Goal: Information Seeking & Learning: Learn about a topic

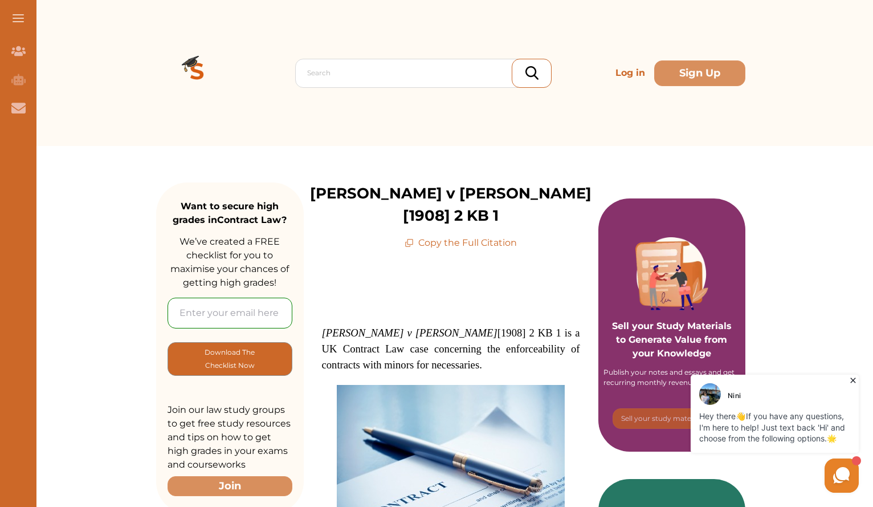
click at [849, 382] on icon at bounding box center [853, 380] width 11 height 11
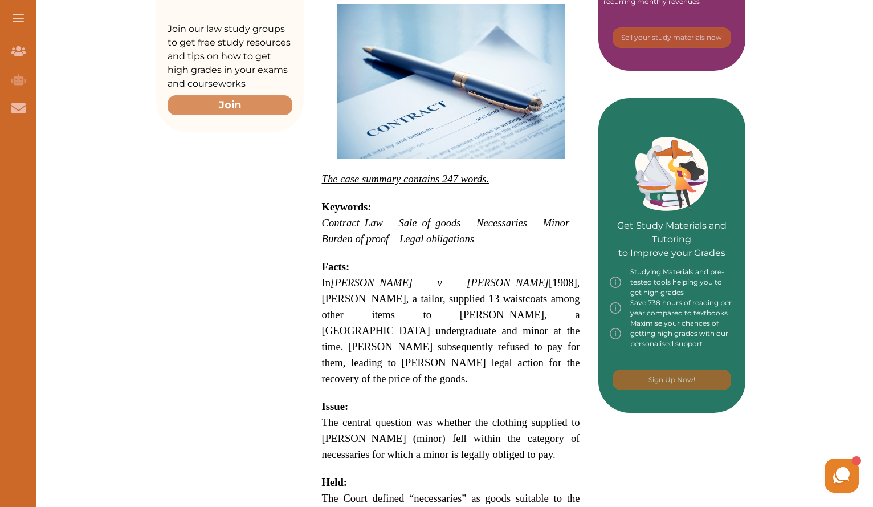
scroll to position [385, 0]
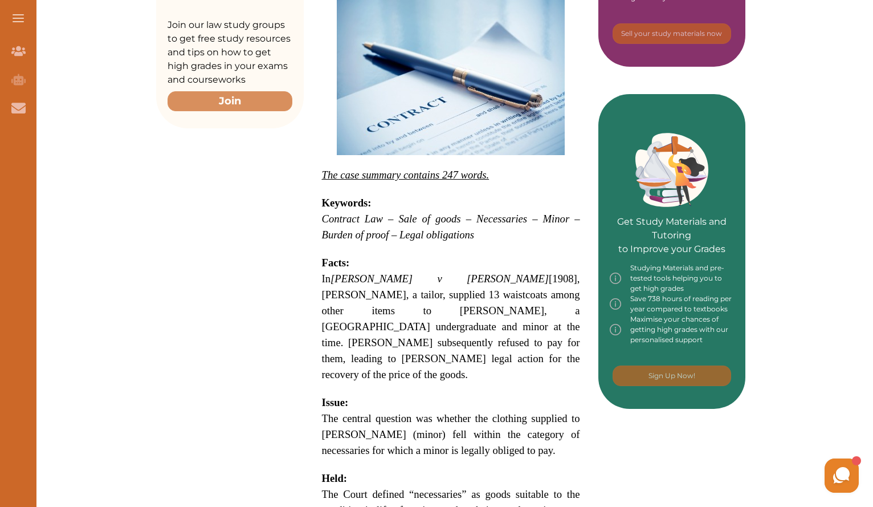
click at [416, 243] on p at bounding box center [451, 249] width 258 height 12
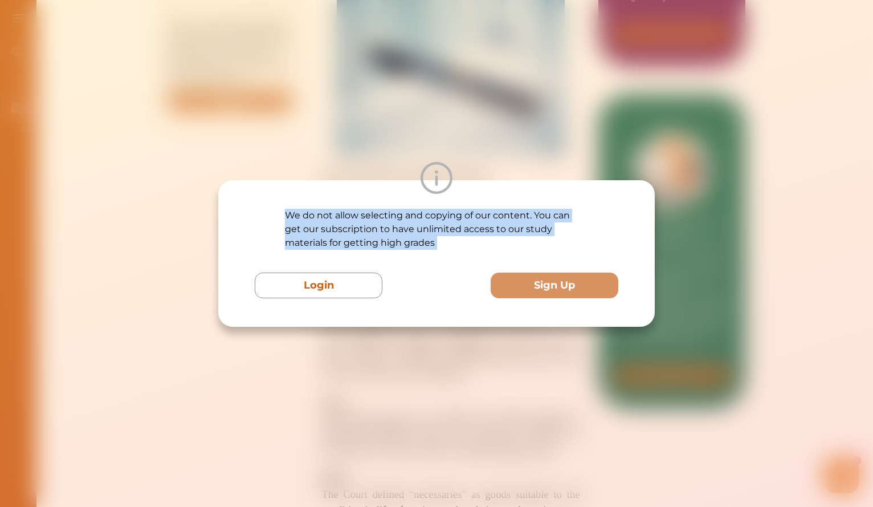
click at [416, 227] on p "We do not allow selecting and copying of our content. You can get our subscript…" at bounding box center [436, 229] width 303 height 41
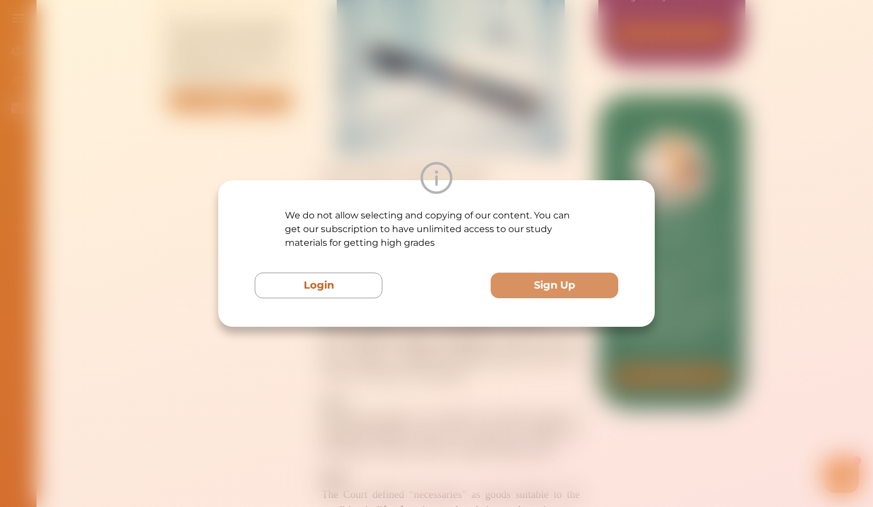
click at [544, 372] on div "We do not allow selecting and copying of our content. You can get our subscript…" at bounding box center [436, 253] width 873 height 507
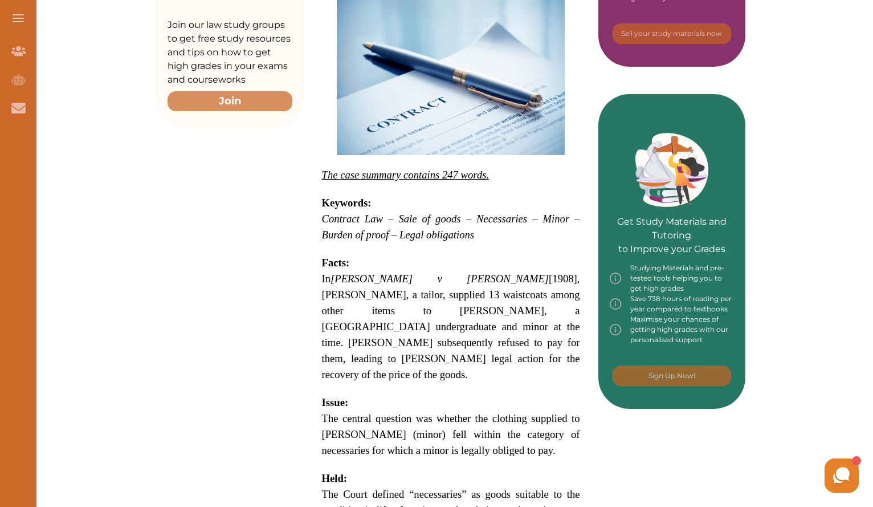
click at [515, 278] on p "In [PERSON_NAME] v [GEOGRAPHIC_DATA] [1908], [PERSON_NAME], a tailor, supplied …" at bounding box center [451, 327] width 258 height 112
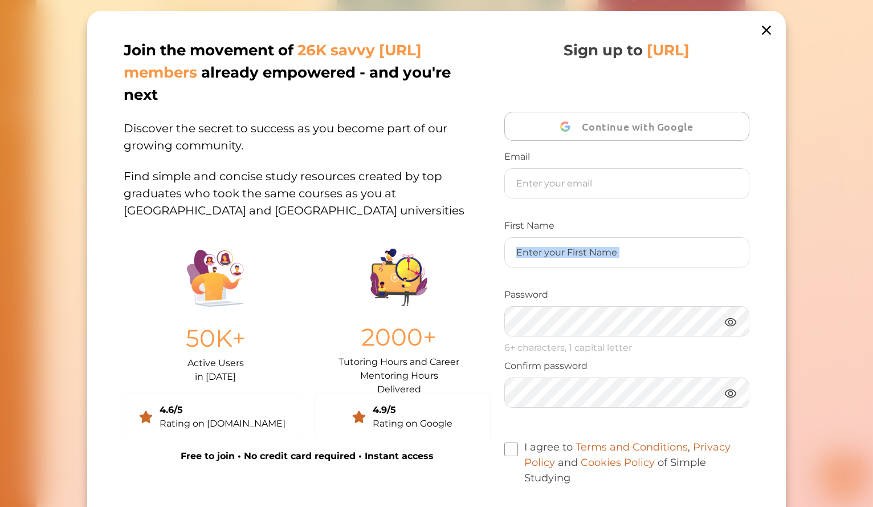
click at [515, 278] on div "Sign up to [URL] Continue with Google Email First Name Password 6+ characters, …" at bounding box center [626, 278] width 245 height 478
click at [766, 34] on icon at bounding box center [767, 30] width 16 height 16
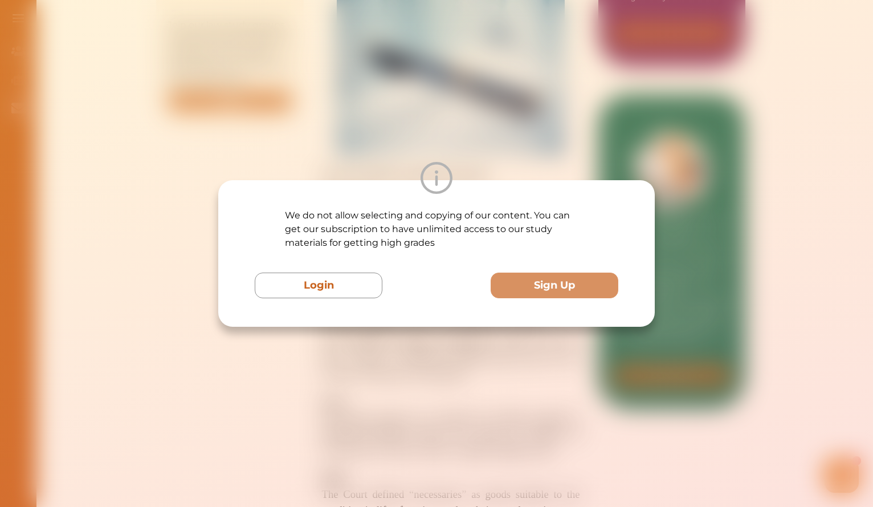
click at [664, 139] on div "We do not allow selecting and copying of our content. You can get our subscript…" at bounding box center [436, 253] width 873 height 507
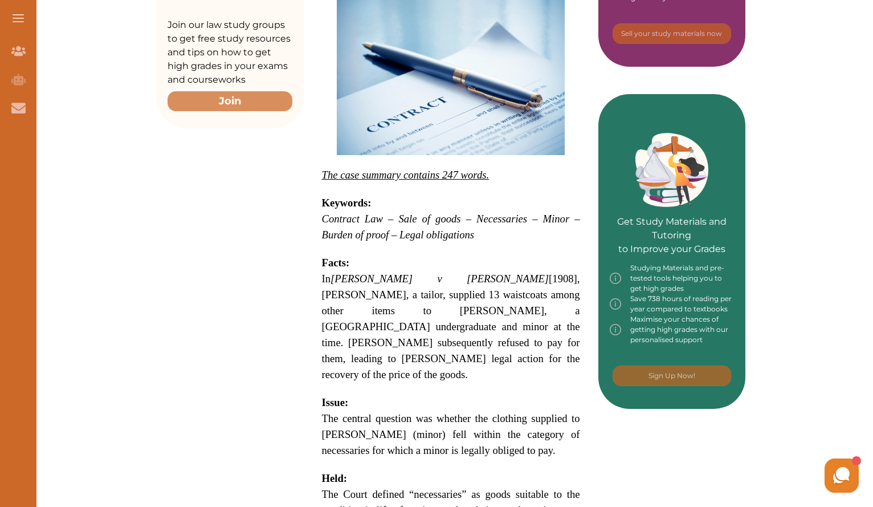
drag, startPoint x: 532, startPoint y: 201, endPoint x: 440, endPoint y: 201, distance: 92.3
click at [440, 213] on em "Contract Law – Sale of goods – Necessaries – Minor – Burden of proof – Legal ob…" at bounding box center [451, 227] width 258 height 28
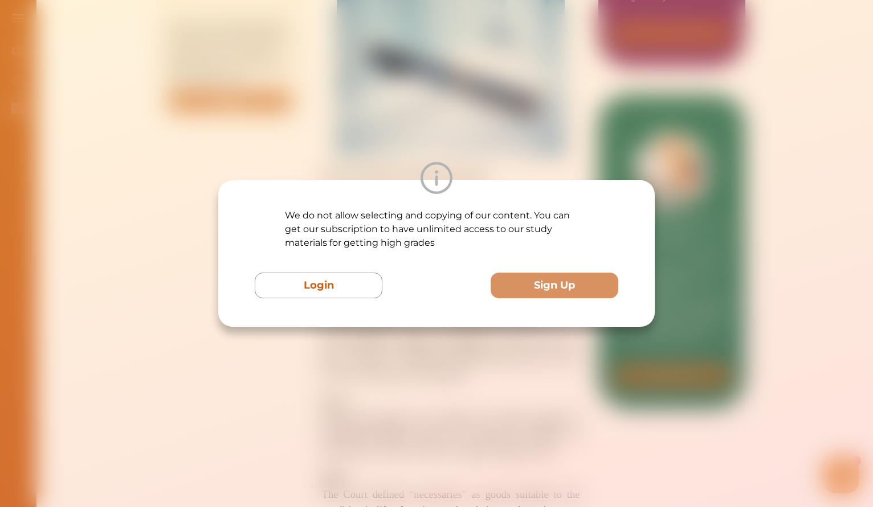
click at [597, 135] on div "We do not allow selecting and copying of our content. You can get our subscript…" at bounding box center [436, 253] width 873 height 507
